Goal: Transaction & Acquisition: Purchase product/service

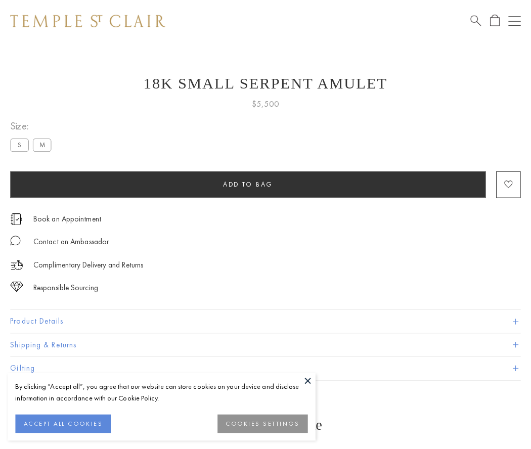
scroll to position [17, 0]
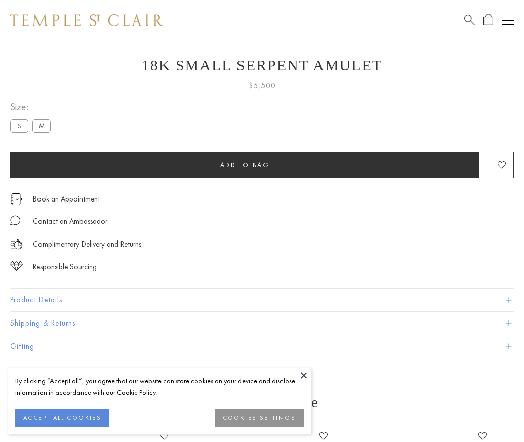
click at [244, 164] on span "Add to bag" at bounding box center [245, 164] width 50 height 9
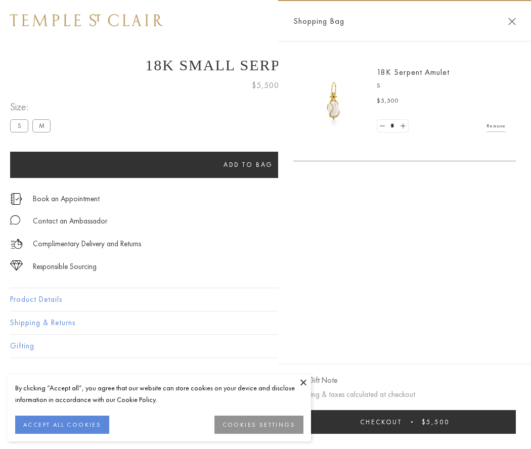
click at [405, 422] on button "Checkout $5,500" at bounding box center [405, 422] width 223 height 24
